Goal: Task Accomplishment & Management: Understand process/instructions

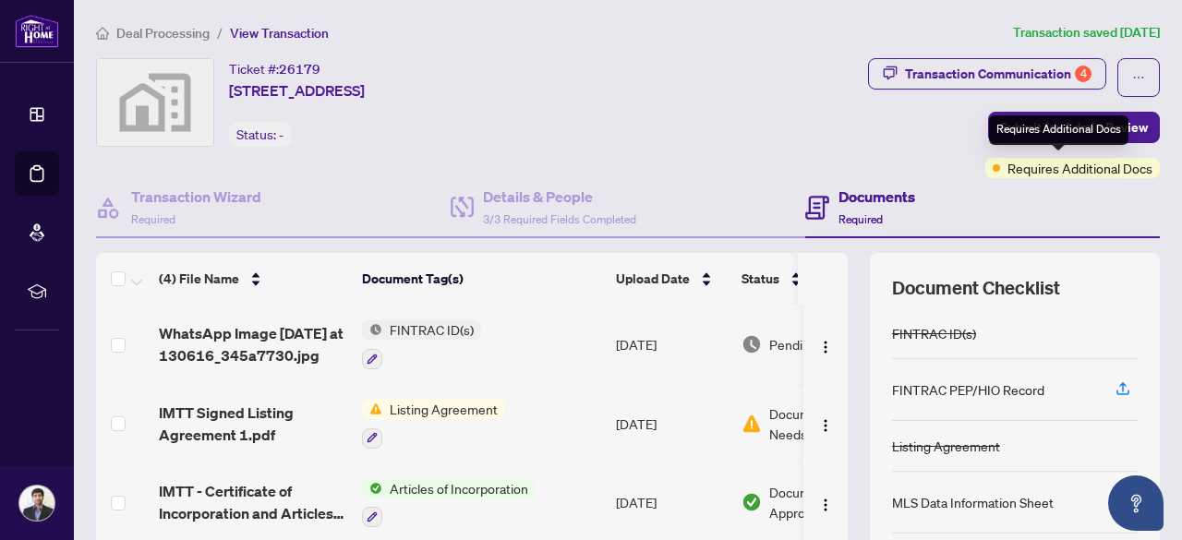
click at [1073, 169] on span "Requires Additional Docs" at bounding box center [1080, 168] width 145 height 20
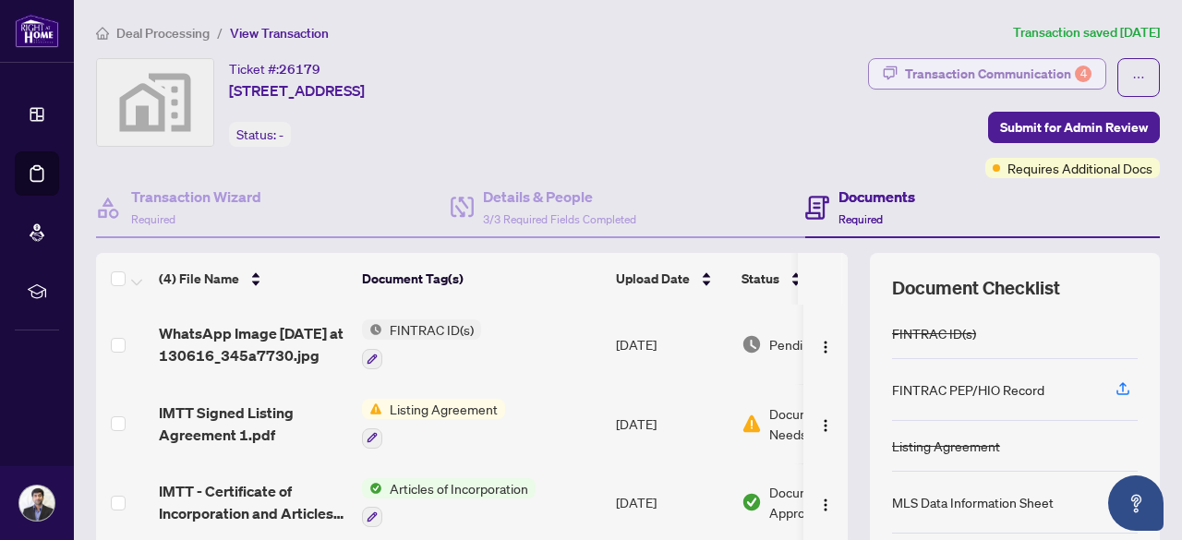
click at [971, 69] on div "Transaction Communication 4" at bounding box center [998, 74] width 187 height 30
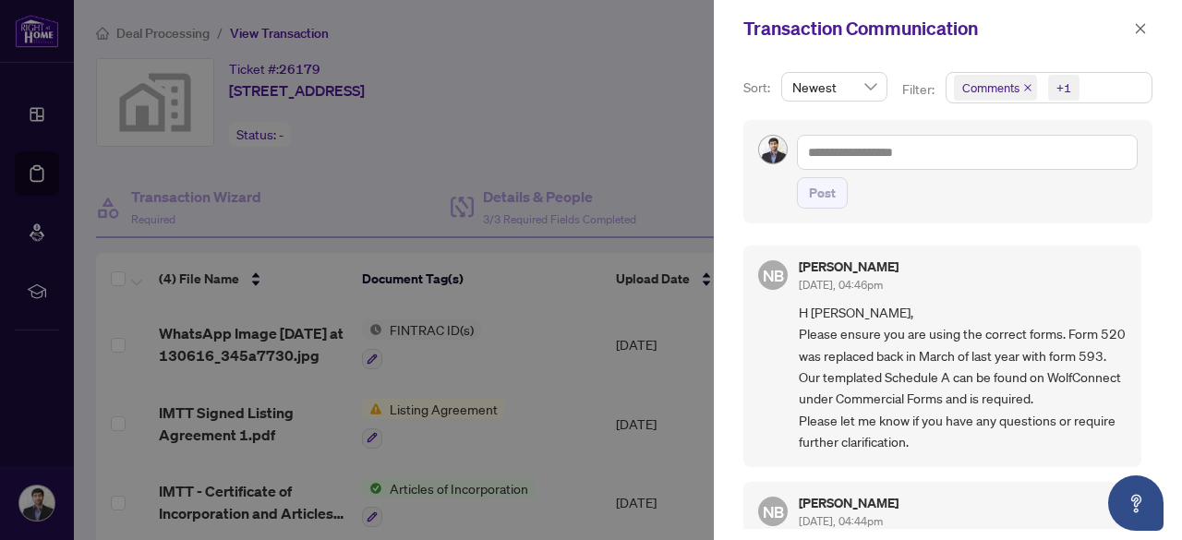
click at [806, 371] on span "H [PERSON_NAME], Please ensure you are using the correct forms. Form 520 was re…" at bounding box center [963, 377] width 328 height 151
copy span "593"
click at [876, 349] on span "H [PERSON_NAME], Please ensure you are using the correct forms. Form 520 was re…" at bounding box center [963, 377] width 328 height 151
drag, startPoint x: 877, startPoint y: 346, endPoint x: 960, endPoint y: 354, distance: 83.5
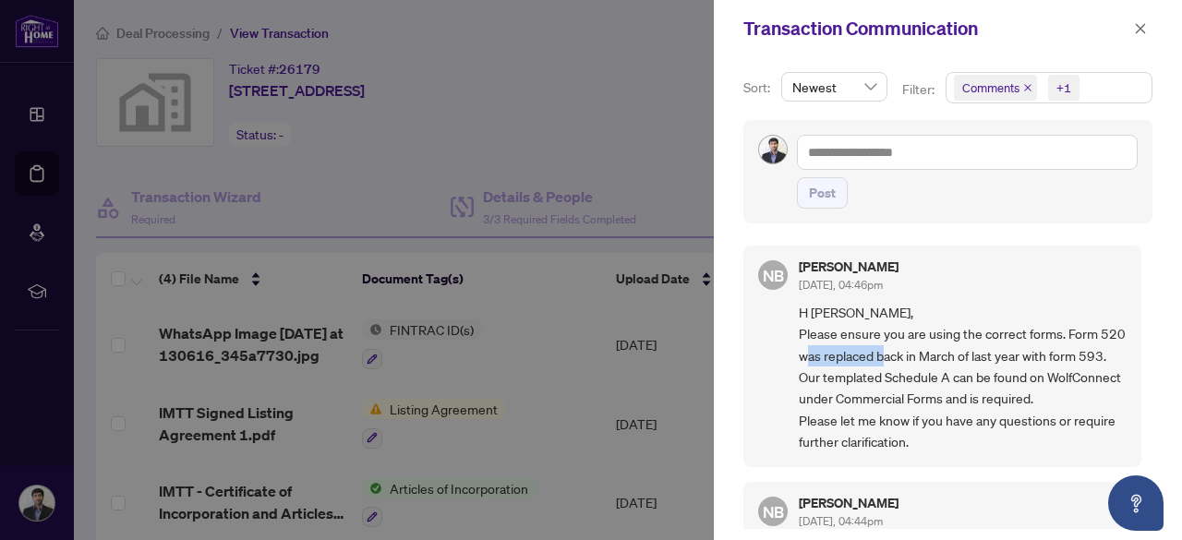
click at [960, 354] on span "H [PERSON_NAME], Please ensure you are using the correct forms. Form 520 was re…" at bounding box center [963, 377] width 328 height 151
click at [942, 348] on span "H [PERSON_NAME], Please ensure you are using the correct forms. Form 520 was re…" at bounding box center [963, 377] width 328 height 151
click at [1007, 356] on span "H [PERSON_NAME], Please ensure you are using the correct forms. Form 520 was re…" at bounding box center [963, 377] width 328 height 151
click at [579, 79] on div at bounding box center [591, 270] width 1182 height 540
click at [1145, 31] on icon "close" at bounding box center [1140, 28] width 13 height 13
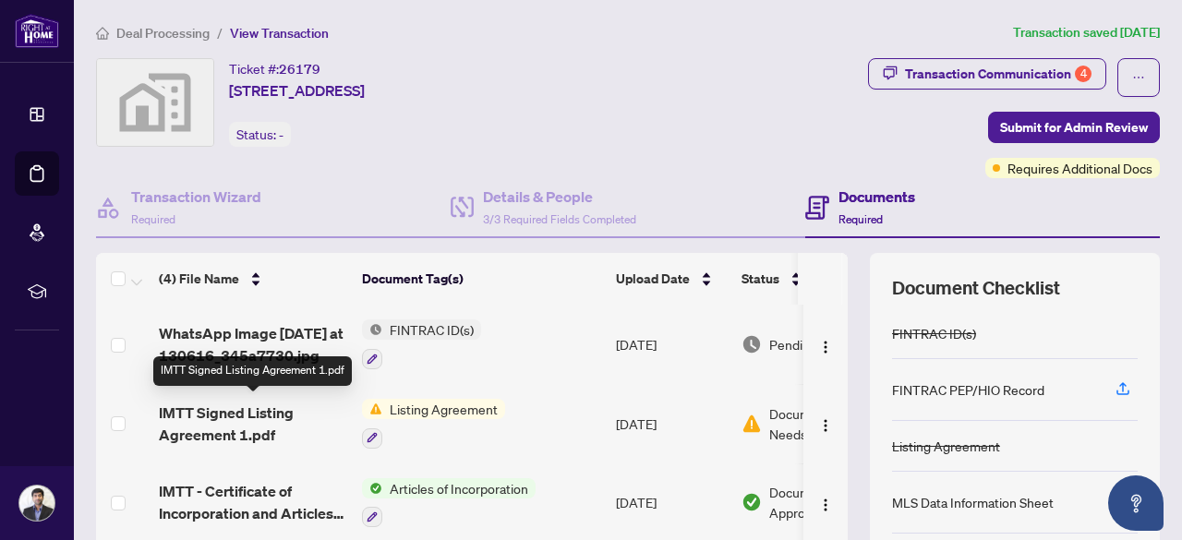
click at [230, 415] on span "IMTT Signed Listing Agreement 1.pdf" at bounding box center [253, 424] width 188 height 44
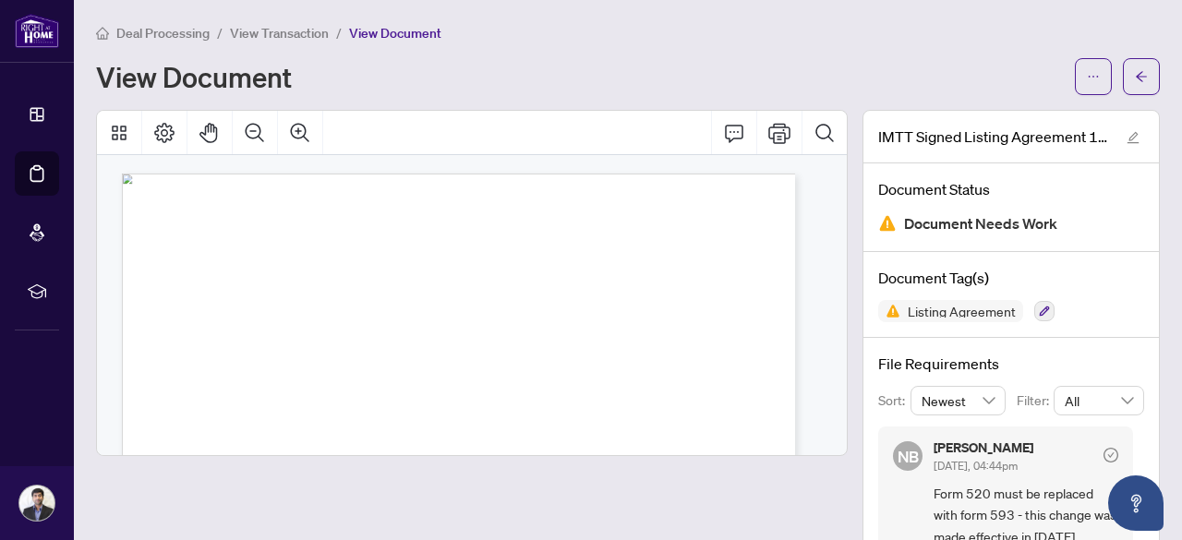
click at [855, 151] on div "IMTT Signed Listing Agreement 1.pdf Document Status Document Needs Work Documen…" at bounding box center [1011, 391] width 312 height 563
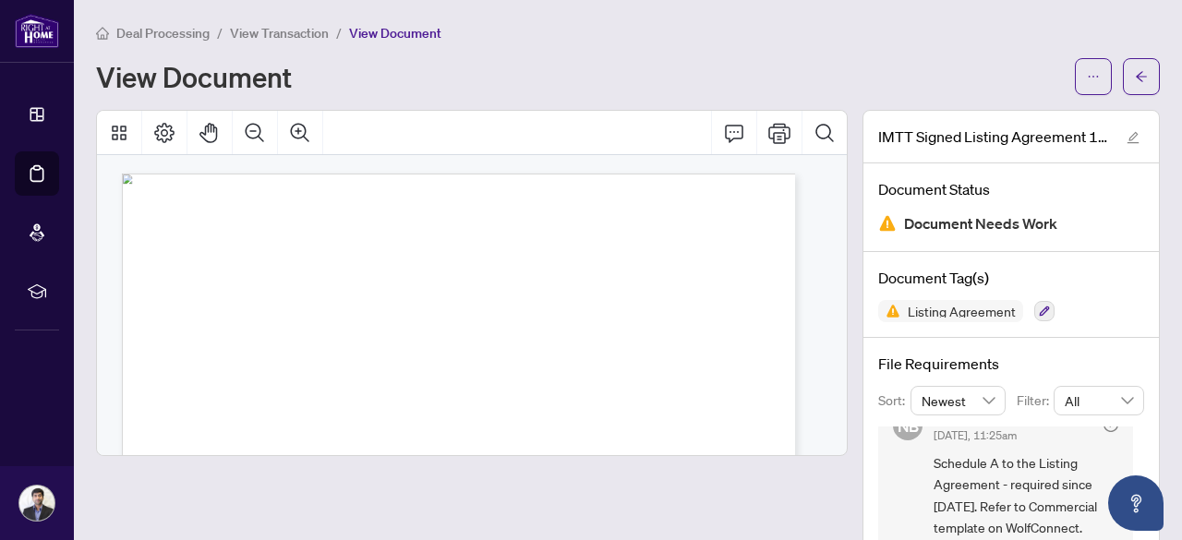
click at [430, 260] on div "Page 1" at bounding box center [458, 489] width 673 height 926
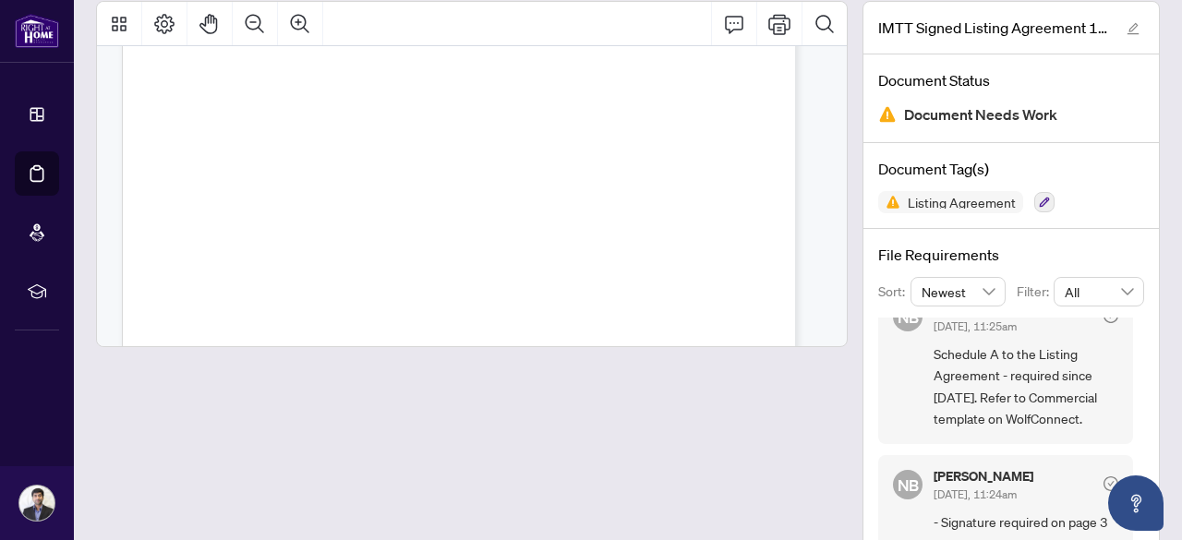
scroll to position [151, 0]
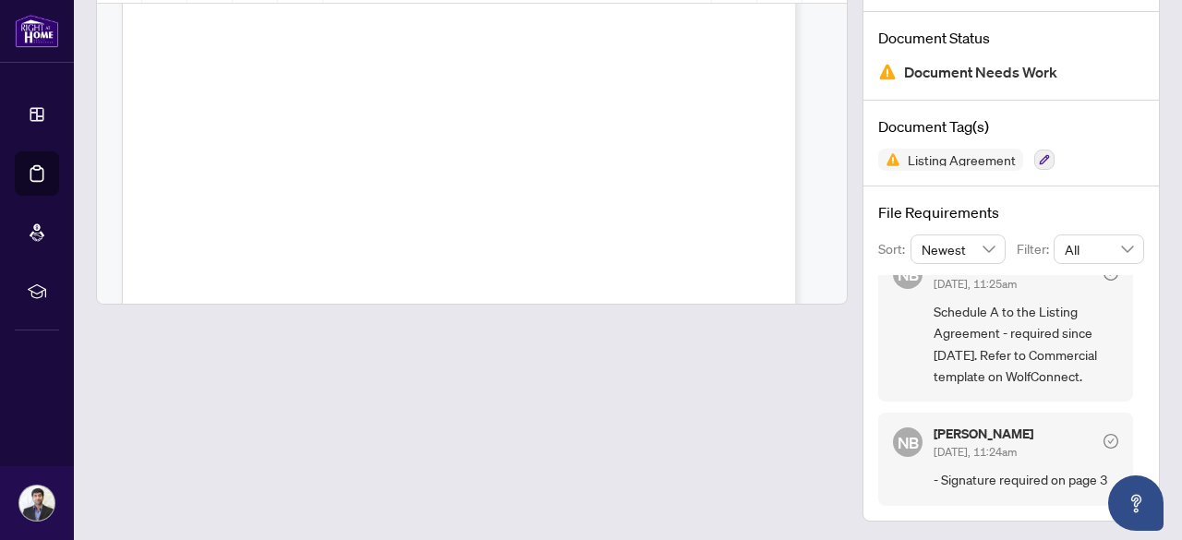
drag, startPoint x: 1123, startPoint y: 424, endPoint x: 1127, endPoint y: 368, distance: 56.5
click at [1127, 368] on div "NB [PERSON_NAME] [DATE], 04:44pm Form 520 must be replaced with form 593 - this…" at bounding box center [1011, 390] width 266 height 231
click at [988, 476] on span "- Signature required on page 3" at bounding box center [1026, 479] width 185 height 21
click at [695, 388] on div at bounding box center [472, 239] width 752 height 563
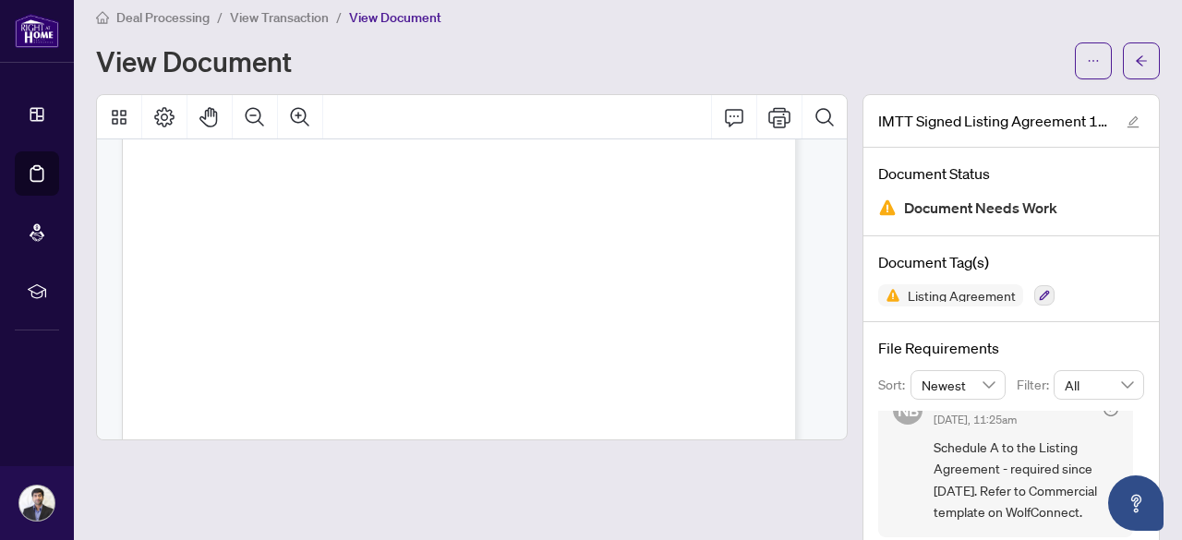
scroll to position [0, 0]
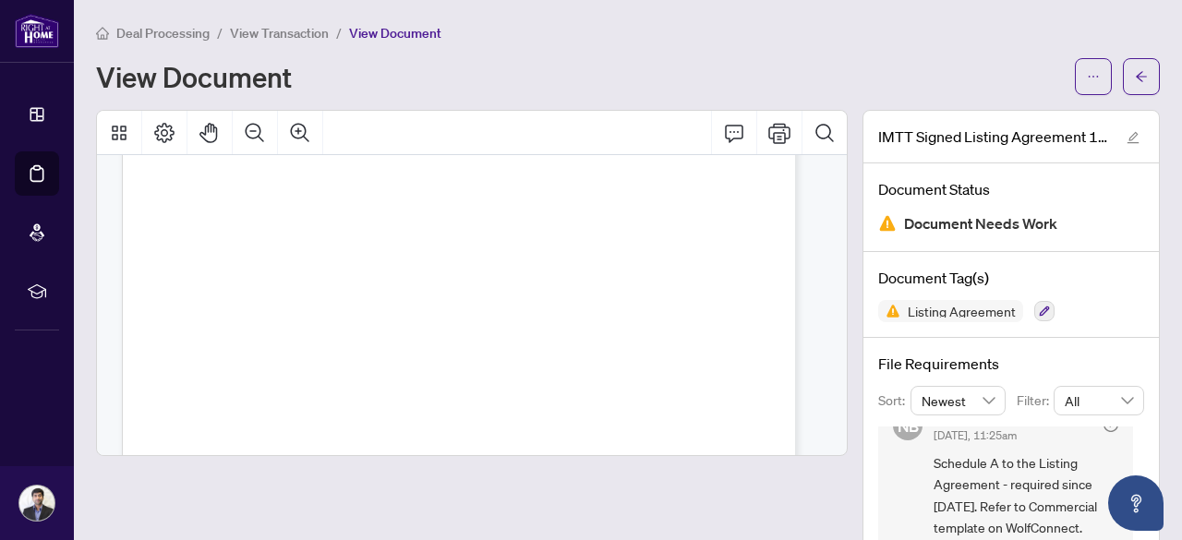
click at [285, 30] on span "View Transaction" at bounding box center [279, 33] width 99 height 17
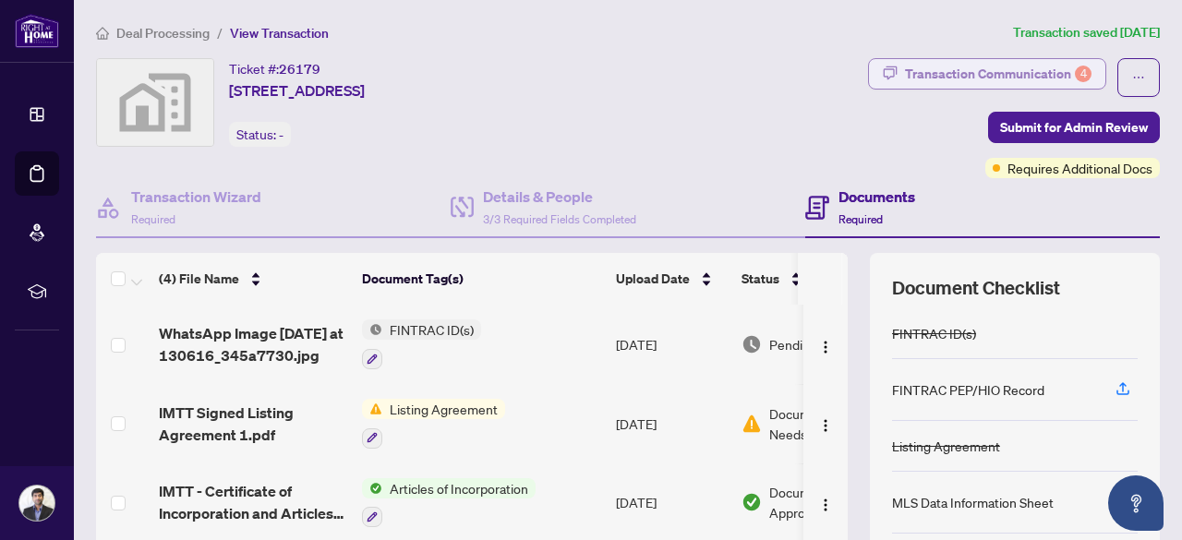
click at [966, 66] on div "Transaction Communication 4" at bounding box center [998, 74] width 187 height 30
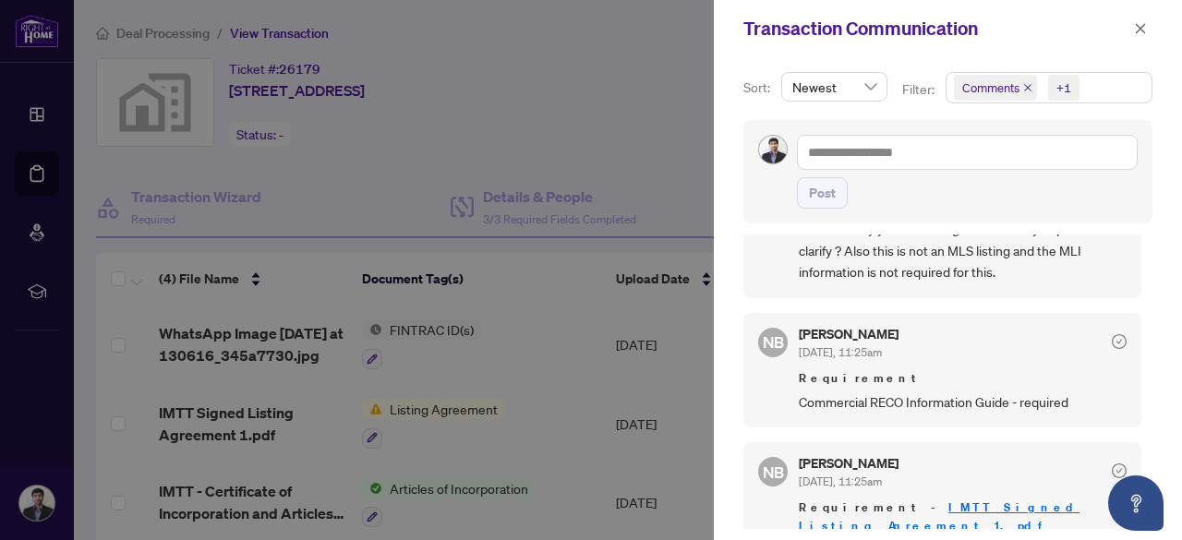
scroll to position [648, 0]
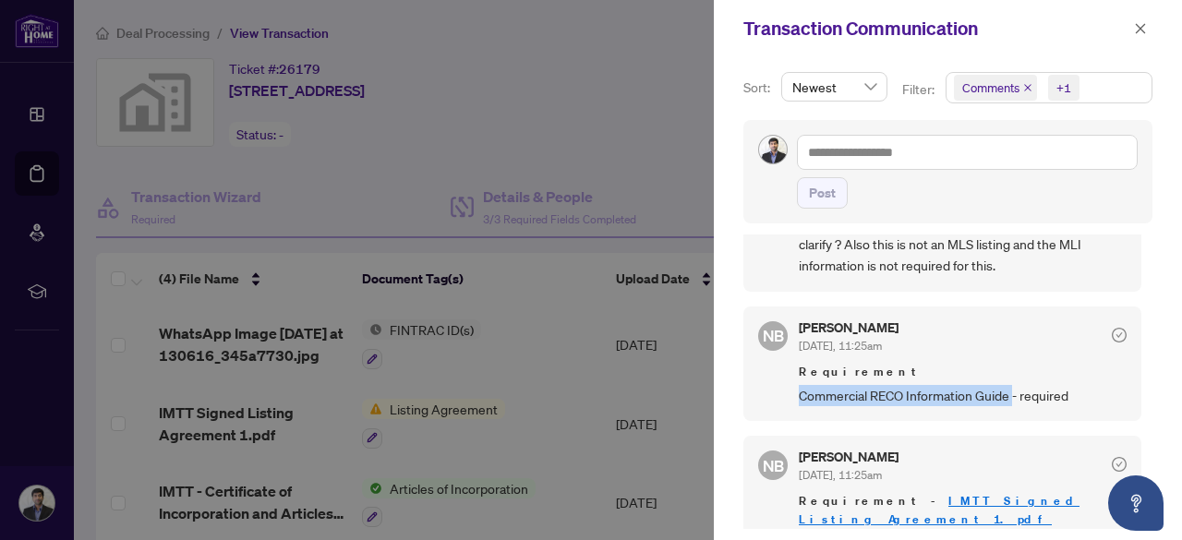
drag, startPoint x: 800, startPoint y: 372, endPoint x: 1014, endPoint y: 372, distance: 214.3
click at [1014, 385] on span "Commercial RECO Information Guide - required" at bounding box center [963, 395] width 328 height 21
copy span "Commercial RECO Information Guide"
click at [1137, 32] on icon "close" at bounding box center [1141, 28] width 10 height 10
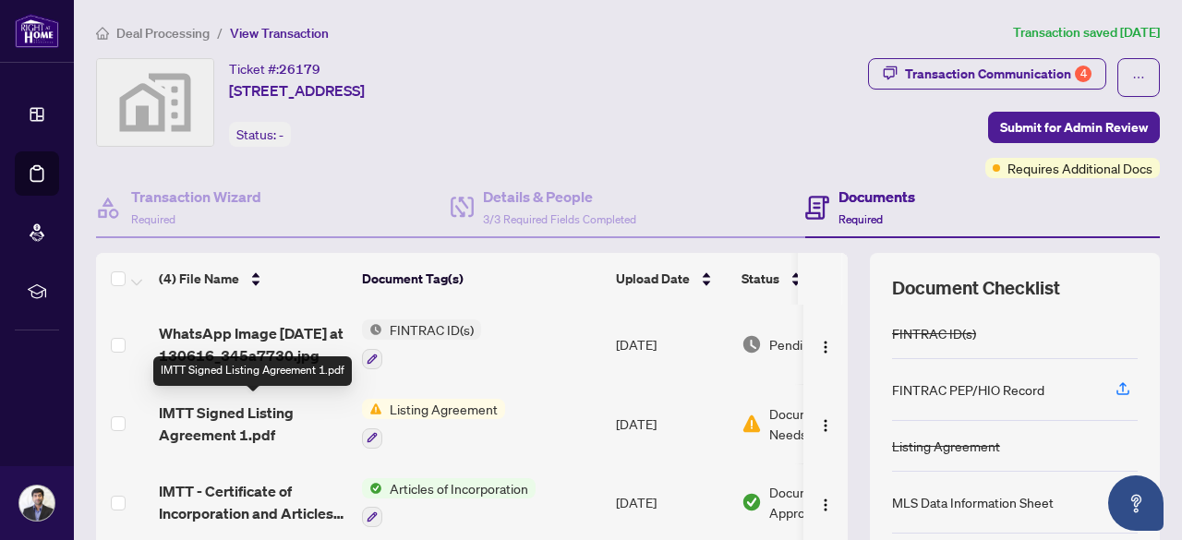
click at [266, 413] on span "IMTT Signed Listing Agreement 1.pdf" at bounding box center [253, 424] width 188 height 44
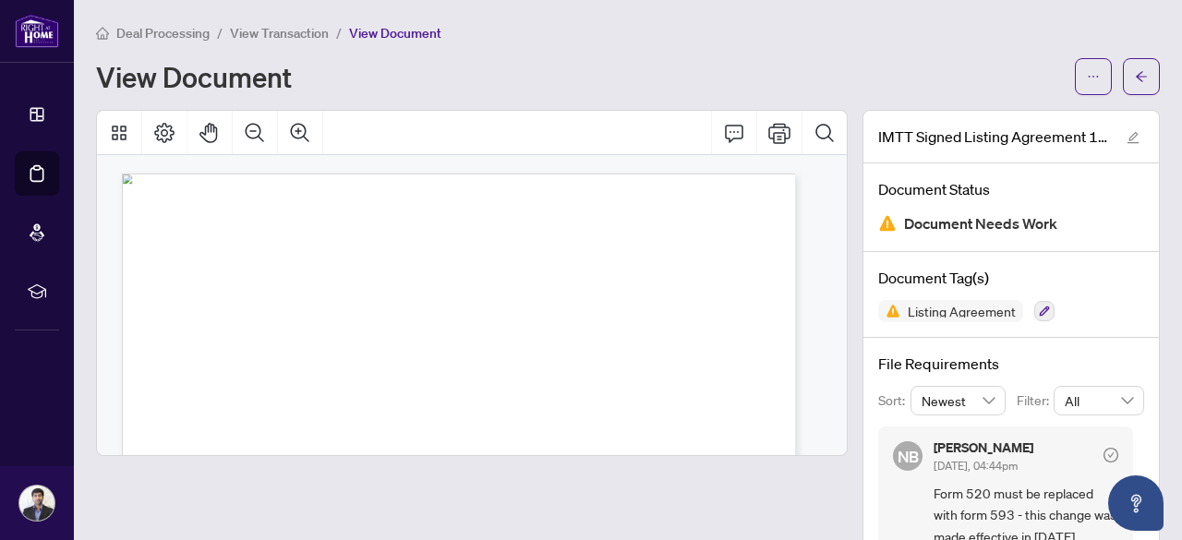
click at [341, 333] on div "Page 1" at bounding box center [249, 349] width 255 height 351
click at [422, 300] on div "Page 1" at bounding box center [458, 416] width 673 height 926
click at [454, 269] on div "Page 1" at bounding box center [458, 120] width 673 height 926
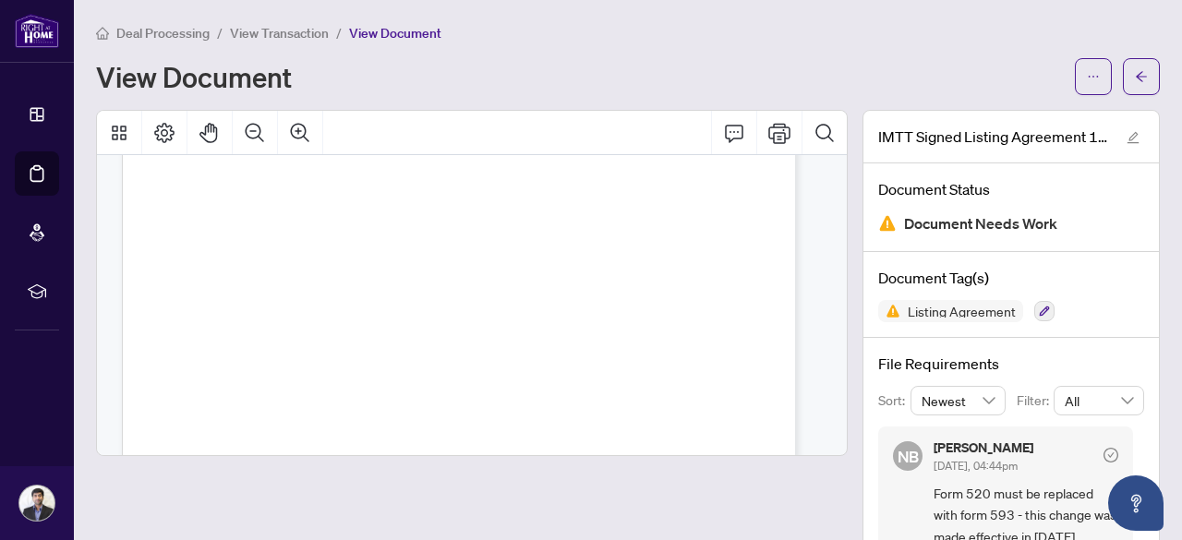
click at [488, 241] on div "Page 1" at bounding box center [458, 120] width 673 height 926
click at [656, 214] on div "Page 3" at bounding box center [458, 139] width 673 height 926
click at [543, 291] on div "Page 1" at bounding box center [458, 122] width 673 height 926
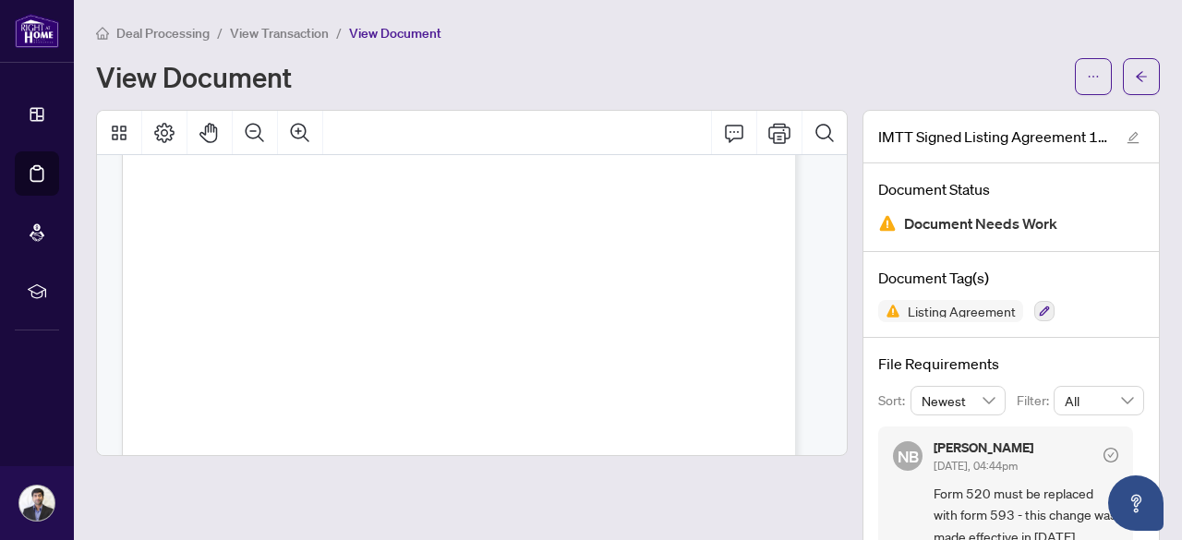
scroll to position [2140, 0]
